Goal: Information Seeking & Learning: Learn about a topic

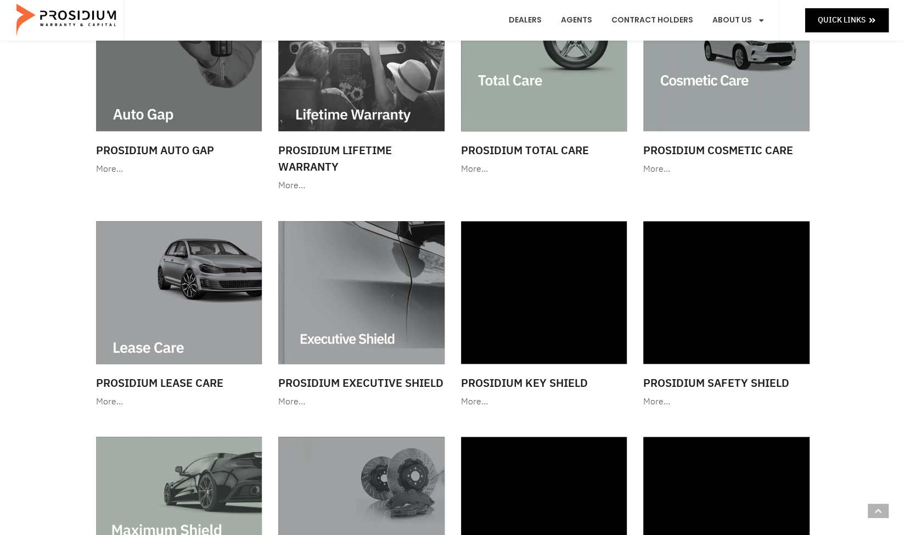
scroll to position [643, 0]
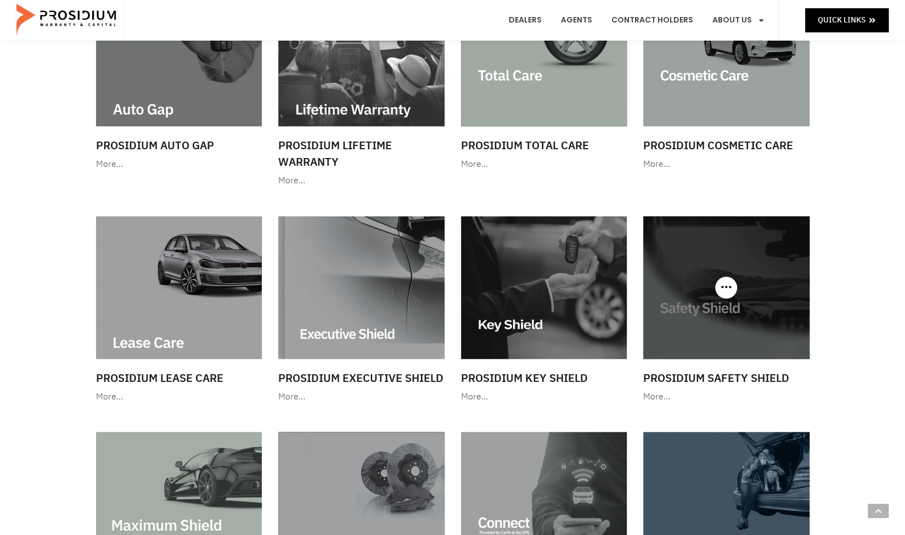
click at [693, 316] on img at bounding box center [726, 287] width 166 height 142
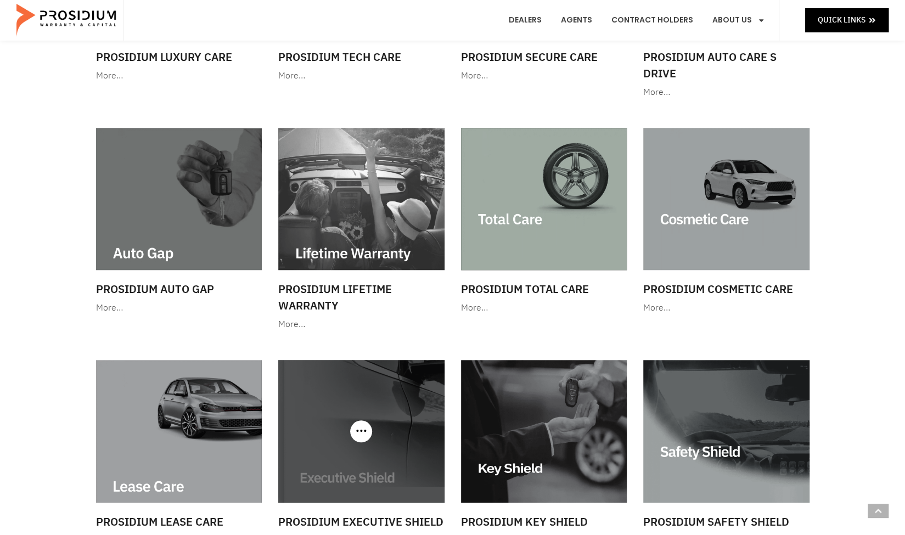
scroll to position [488, 0]
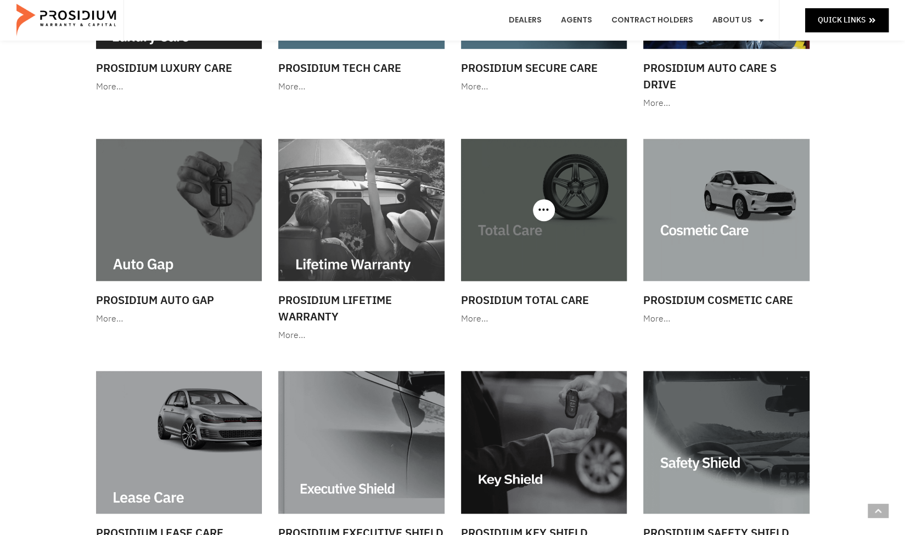
click at [549, 243] on img at bounding box center [544, 210] width 166 height 142
